Goal: Information Seeking & Learning: Check status

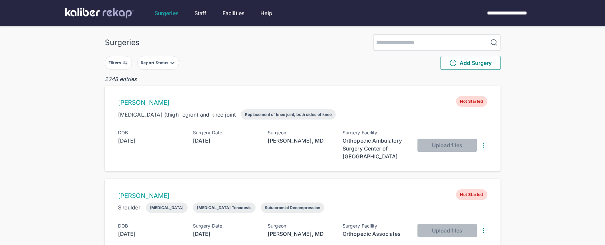
click at [123, 63] on img at bounding box center [125, 62] width 5 height 5
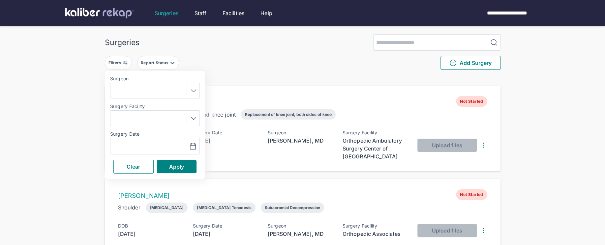
click at [259, 57] on div "Filters Surgeon Surgery Facility Surgery Date Navigate forward to interact with…" at bounding box center [302, 63] width 395 height 24
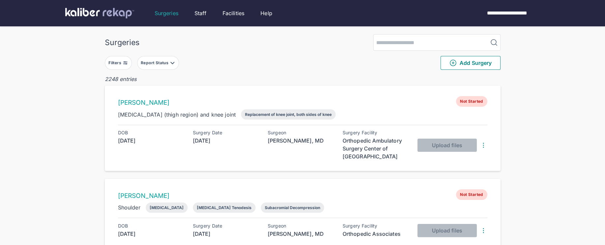
click at [124, 68] on button "Filters" at bounding box center [118, 63] width 27 height 14
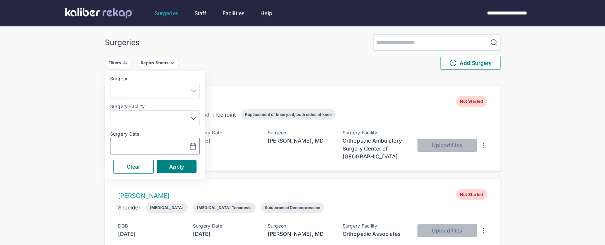
click at [193, 147] on icon "button" at bounding box center [193, 147] width 8 height 8
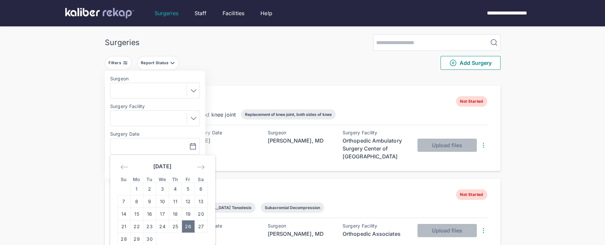
click at [191, 227] on td "26" at bounding box center [188, 226] width 13 height 13
type input "**********"
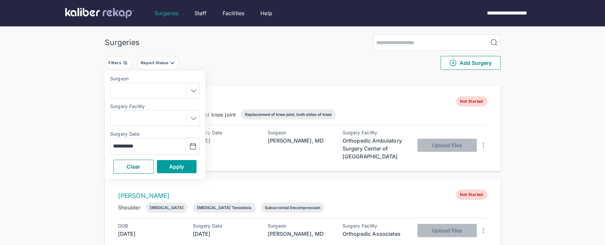
click at [183, 166] on span "Apply" at bounding box center [176, 166] width 15 height 7
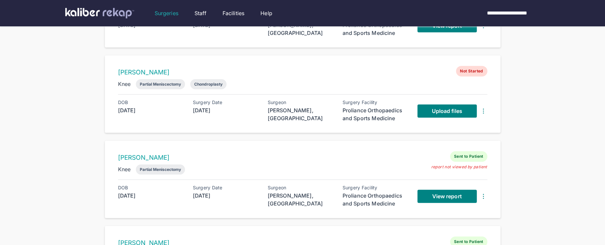
scroll to position [199, 0]
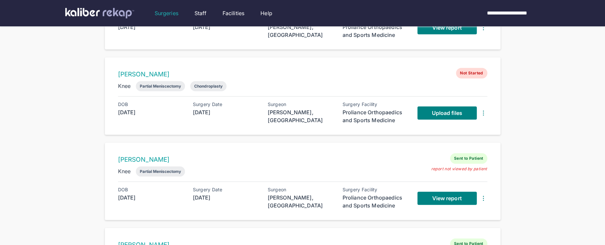
drag, startPoint x: 179, startPoint y: 72, endPoint x: 107, endPoint y: 71, distance: 71.2
click at [107, 71] on div "BARBARA COCCIA Not Started Knee Partial Meniscectomy Chondroplasty DOB 1957-07-…" at bounding box center [302, 95] width 395 height 77
copy link "BARBARA COCCIA"
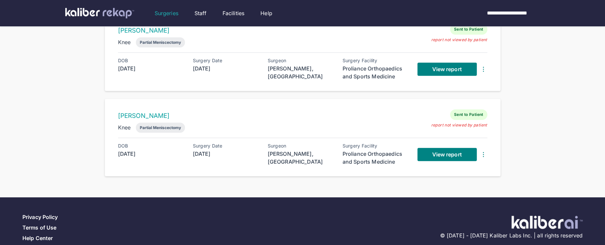
scroll to position [330, 0]
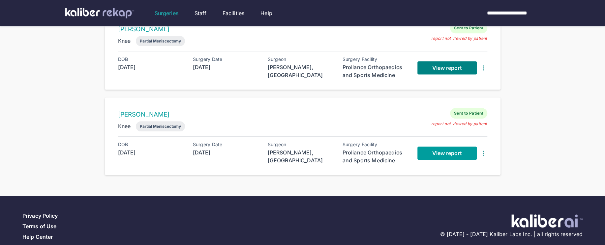
click at [438, 151] on span "View report" at bounding box center [447, 153] width 30 height 7
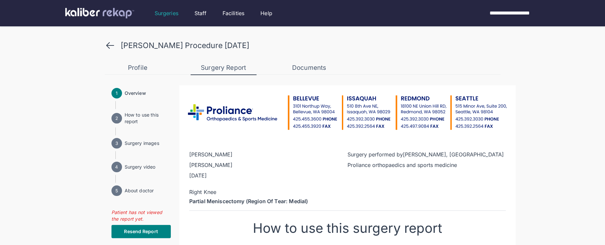
click at [115, 42] on div "DENISE ERICSON’s Procedure 2025-09-26" at bounding box center [302, 45] width 395 height 11
click at [106, 43] on icon at bounding box center [110, 45] width 11 height 11
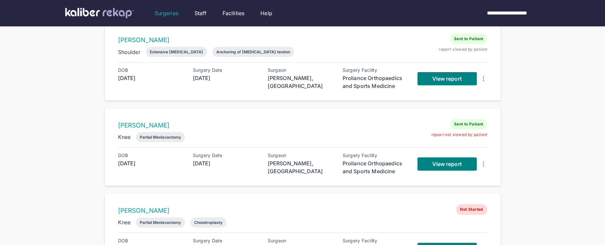
scroll to position [64, 0]
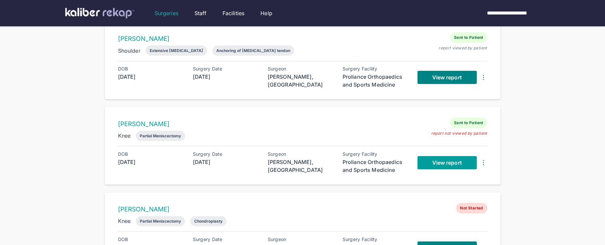
click at [432, 162] on span "View report" at bounding box center [447, 162] width 30 height 7
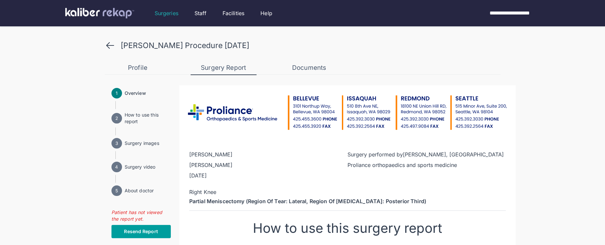
click at [148, 228] on button "Resend Report" at bounding box center [140, 231] width 59 height 13
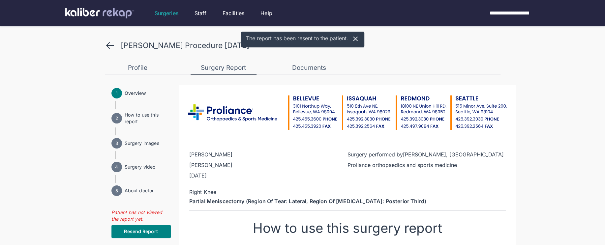
click at [112, 45] on icon at bounding box center [110, 45] width 11 height 11
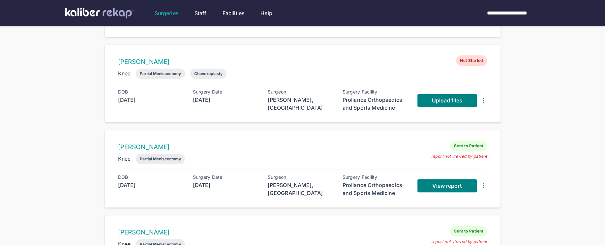
scroll to position [217, 0]
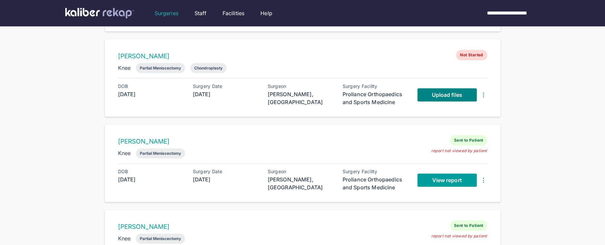
click at [442, 181] on span "View report" at bounding box center [447, 180] width 30 height 7
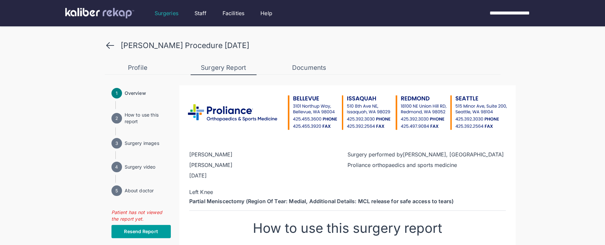
click at [146, 231] on span "Resend Report" at bounding box center [141, 231] width 34 height 7
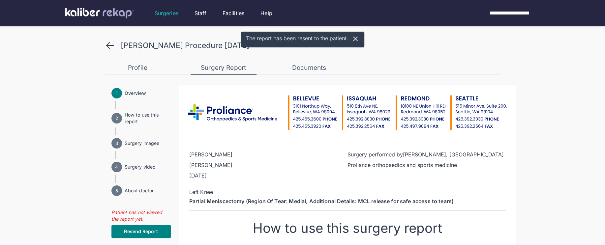
click at [108, 41] on icon at bounding box center [110, 45] width 11 height 11
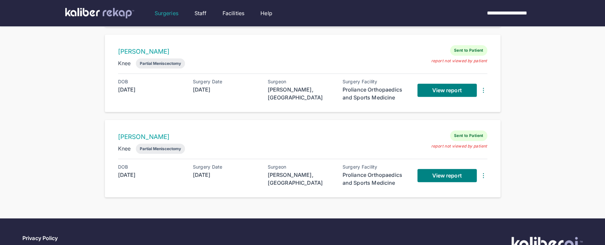
scroll to position [338, 0]
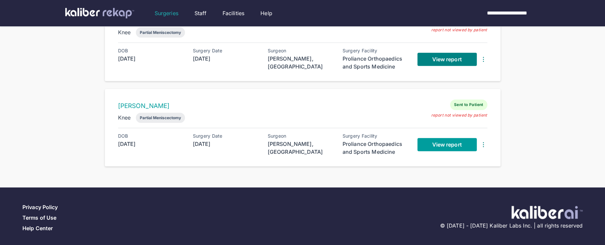
click at [447, 141] on span "View report" at bounding box center [447, 144] width 30 height 7
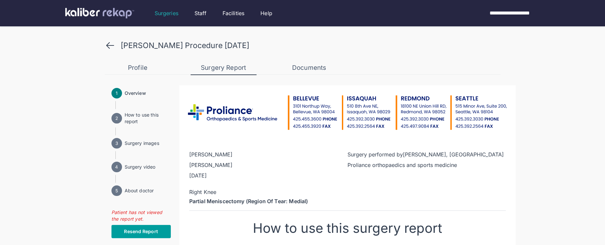
click at [155, 225] on button "Resend Report" at bounding box center [140, 231] width 59 height 13
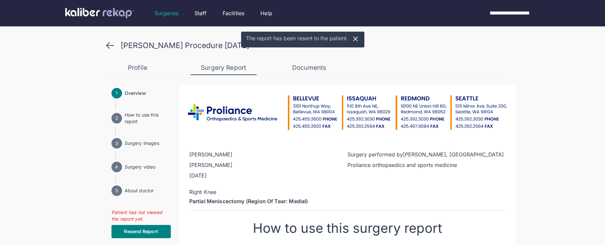
click at [116, 46] on div "DENISE ERICSON’s Procedure 2025-09-26" at bounding box center [302, 45] width 395 height 11
click at [112, 45] on icon at bounding box center [109, 46] width 7 height 6
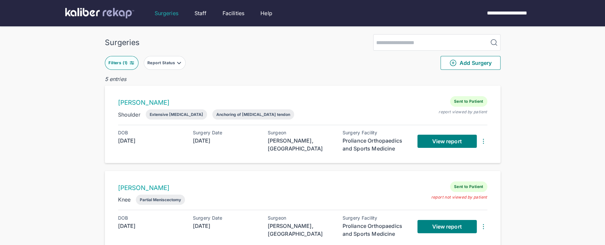
click at [129, 63] on img at bounding box center [131, 62] width 5 height 5
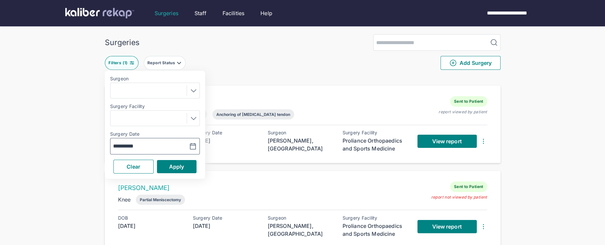
drag, startPoint x: 182, startPoint y: 144, endPoint x: 188, endPoint y: 143, distance: 6.3
click at [185, 144] on button "button" at bounding box center [176, 146] width 45 height 15
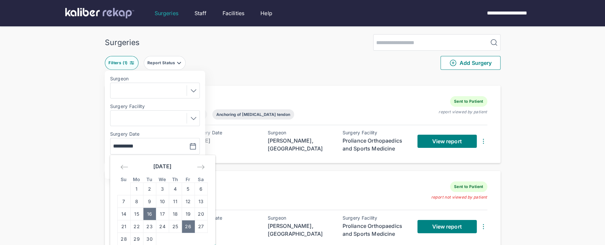
click at [150, 214] on td "16" at bounding box center [149, 214] width 13 height 13
type input "**********"
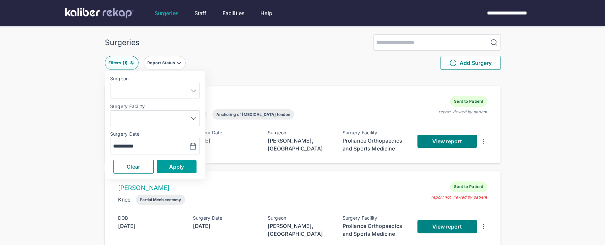
click at [176, 169] on span "Apply" at bounding box center [176, 166] width 15 height 7
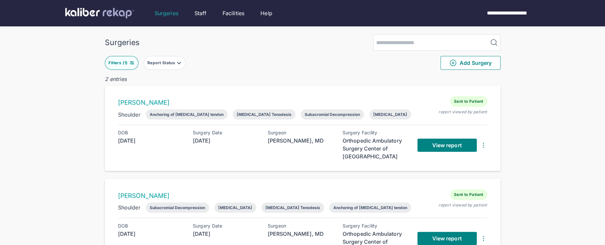
click at [113, 58] on button "Filters ( 1 )" at bounding box center [122, 63] width 34 height 14
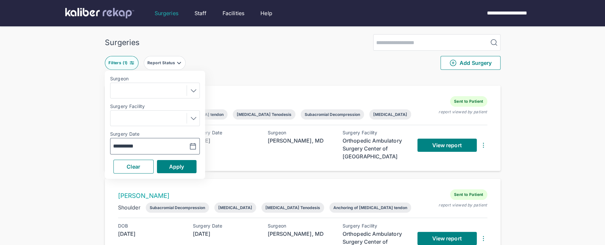
click at [197, 145] on button "button" at bounding box center [176, 146] width 45 height 15
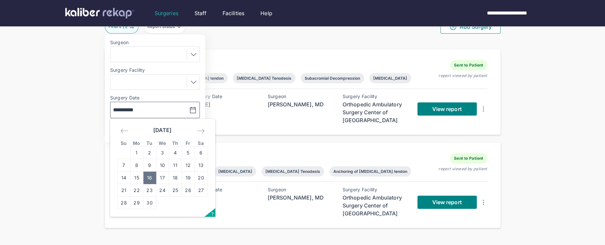
scroll to position [37, 0]
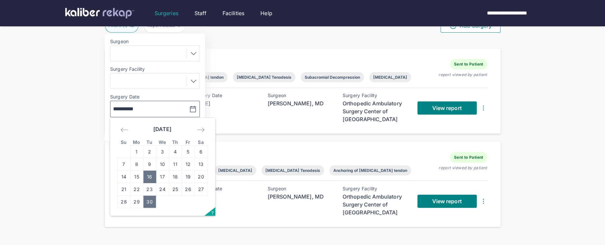
click at [147, 200] on td "30" at bounding box center [149, 202] width 13 height 13
type input "**********"
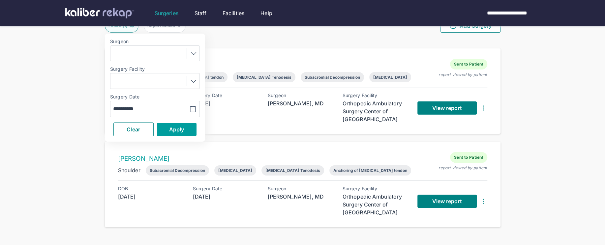
click at [170, 132] on span "Apply" at bounding box center [176, 129] width 15 height 7
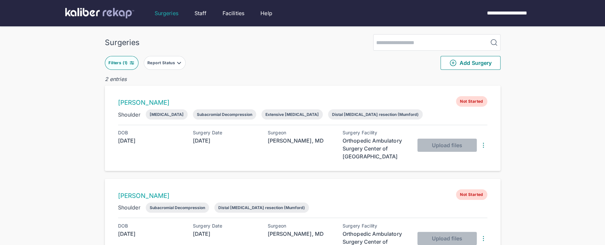
click at [128, 63] on div "Filters ( 1 )" at bounding box center [118, 62] width 20 height 5
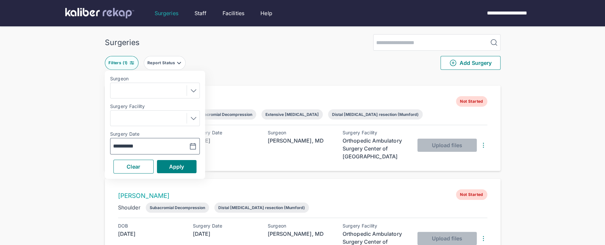
click at [191, 143] on icon "button" at bounding box center [193, 146] width 6 height 6
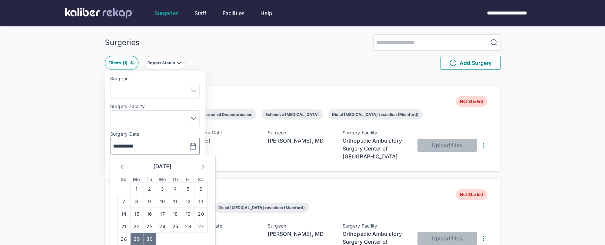
click at [137, 241] on td "29" at bounding box center [136, 239] width 13 height 13
type input "**********"
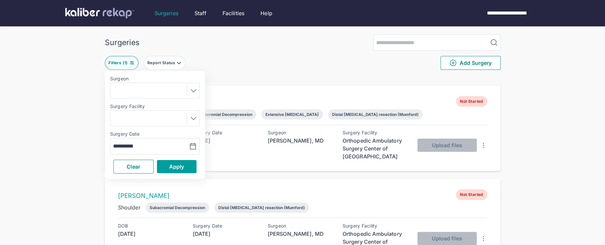
click at [165, 165] on button "Apply" at bounding box center [177, 166] width 40 height 13
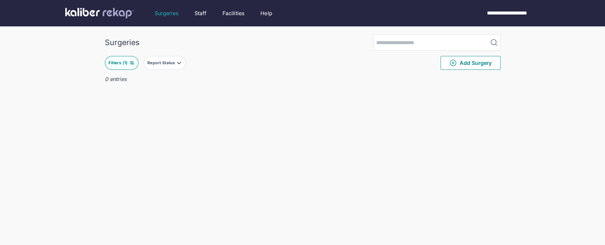
click at [136, 66] on button "Filters ( 1 )" at bounding box center [122, 63] width 34 height 14
click at [189, 144] on icon "button" at bounding box center [193, 147] width 8 height 8
click at [200, 168] on icon "Move forward to switch to the next month." at bounding box center [201, 167] width 8 height 8
click at [162, 190] on td "1" at bounding box center [162, 189] width 13 height 13
type input "**********"
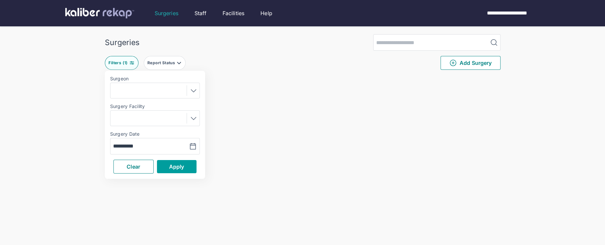
click at [175, 167] on span "Apply" at bounding box center [176, 166] width 15 height 7
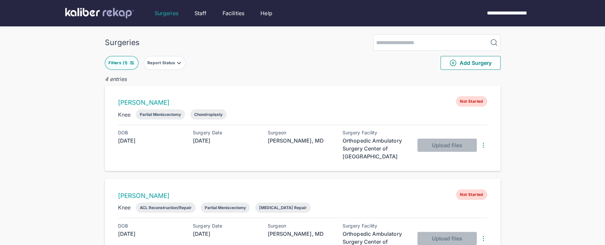
click at [130, 59] on button "Filters ( 1 )" at bounding box center [122, 63] width 34 height 14
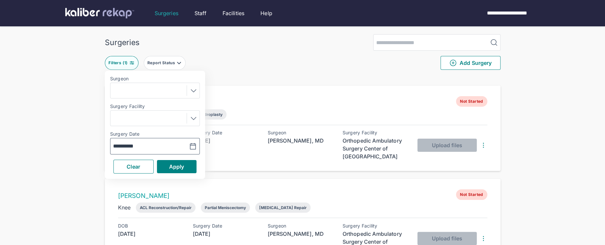
click at [191, 149] on icon "button" at bounding box center [193, 147] width 8 height 8
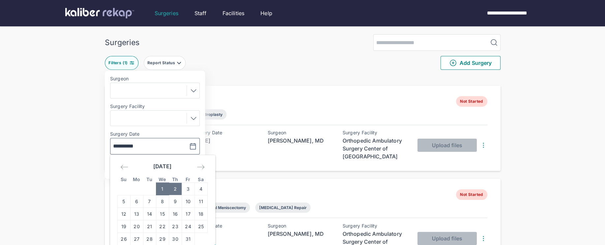
click at [178, 187] on td "2" at bounding box center [175, 189] width 13 height 13
type input "**********"
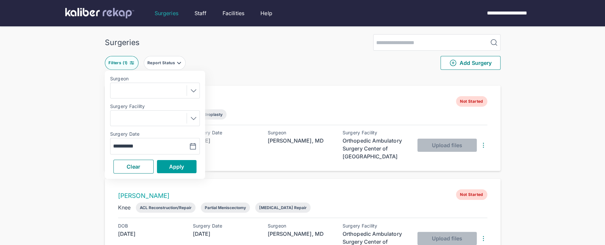
click at [180, 162] on button "Apply" at bounding box center [177, 166] width 40 height 13
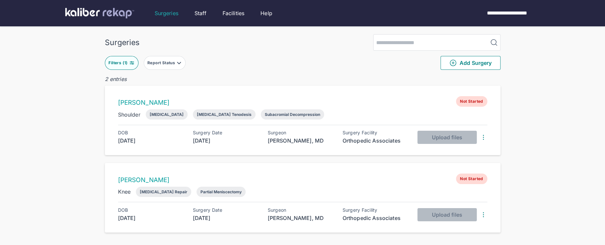
click at [132, 62] on img at bounding box center [131, 62] width 5 height 5
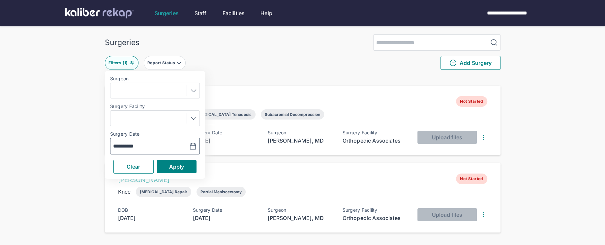
click at [193, 151] on button "button" at bounding box center [176, 146] width 45 height 15
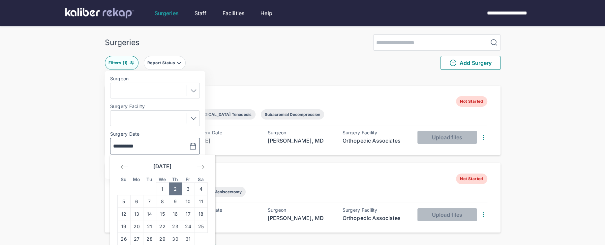
drag, startPoint x: 189, startPoint y: 191, endPoint x: 189, endPoint y: 169, distance: 22.1
click at [189, 190] on td "3" at bounding box center [188, 189] width 13 height 13
type input "**********"
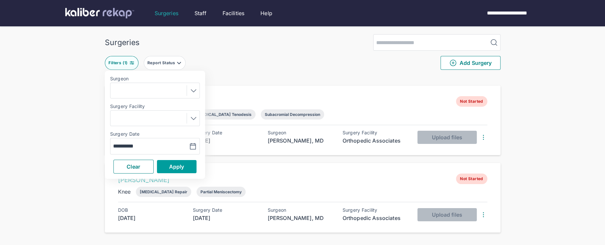
click at [189, 164] on button "Apply" at bounding box center [177, 166] width 40 height 13
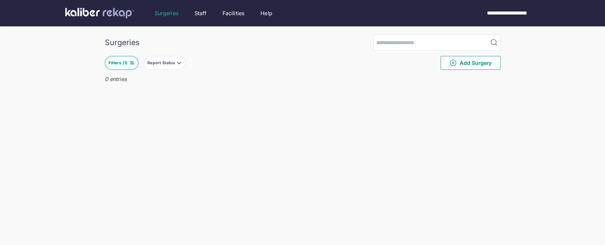
click at [116, 14] on img at bounding box center [99, 13] width 69 height 11
click at [523, 13] on div "**********" at bounding box center [508, 13] width 60 height 8
click at [518, 40] on li "Logout" at bounding box center [514, 39] width 53 height 13
